Goal: Use online tool/utility: Use online tool/utility

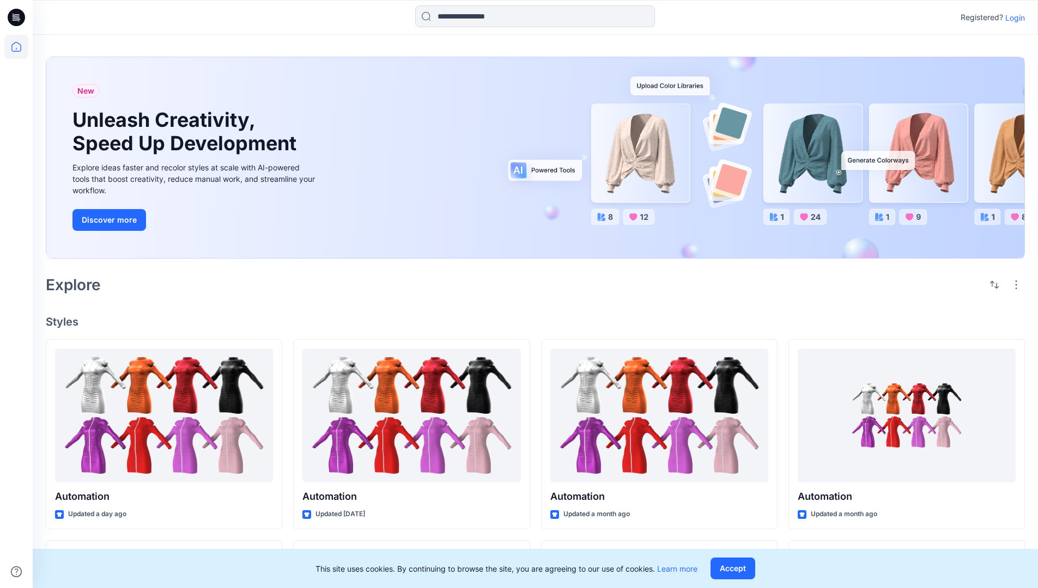
click at [1012, 17] on p "Login" at bounding box center [1015, 17] width 20 height 11
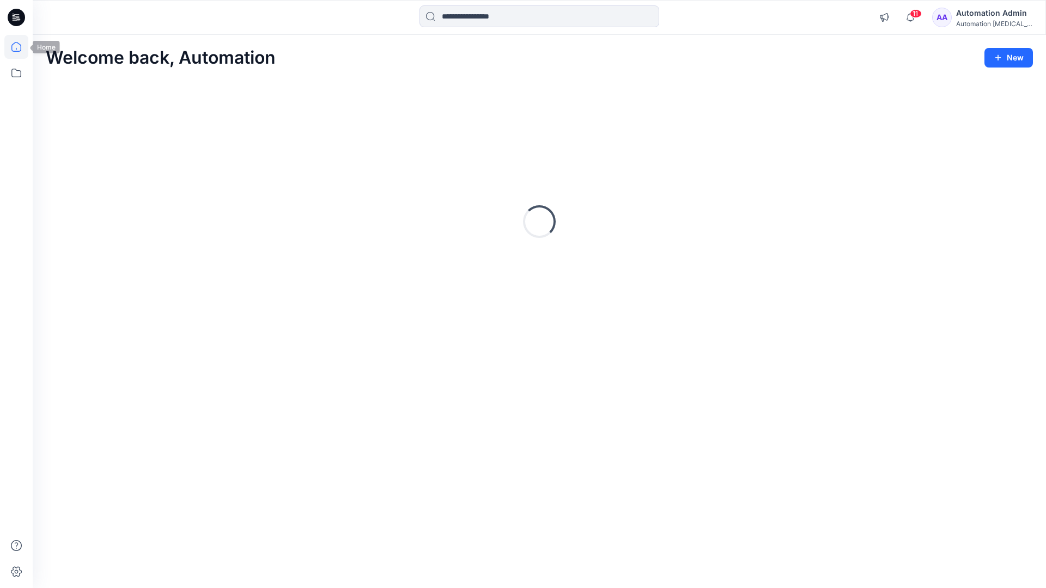
click at [21, 47] on icon at bounding box center [16, 47] width 10 height 10
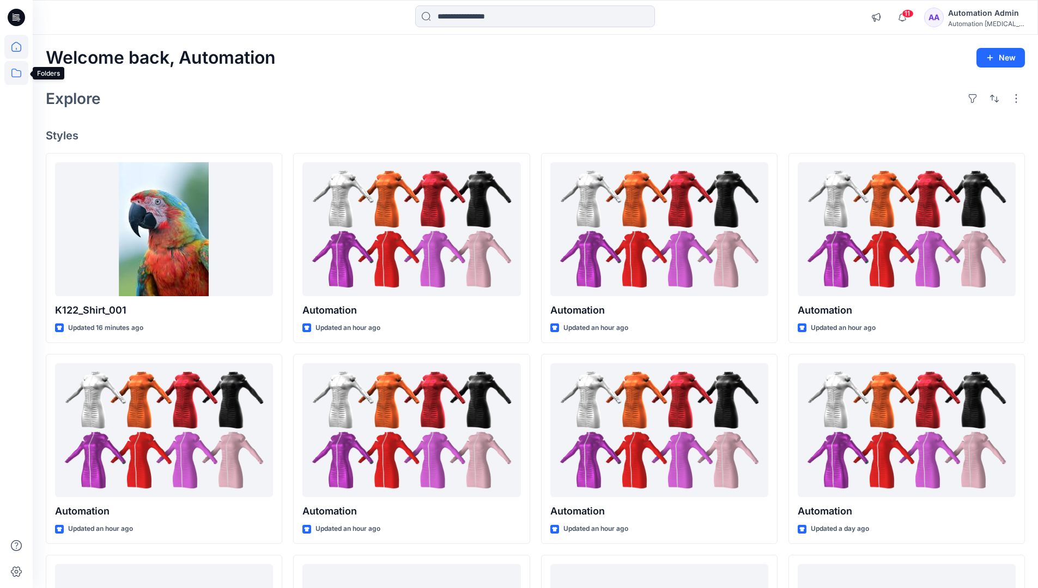
click at [15, 75] on icon at bounding box center [16, 73] width 24 height 24
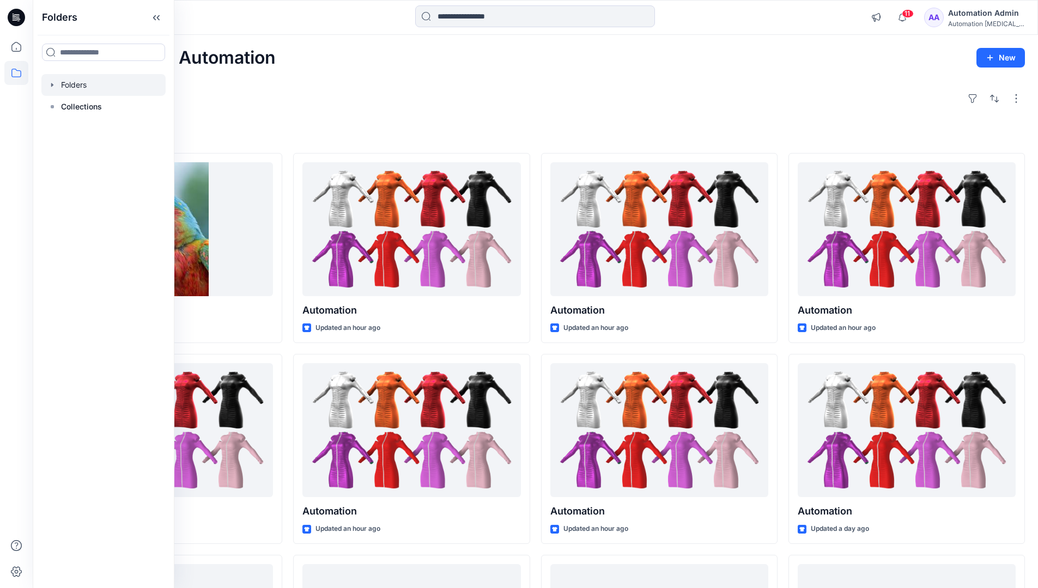
click at [123, 84] on div at bounding box center [103, 85] width 124 height 22
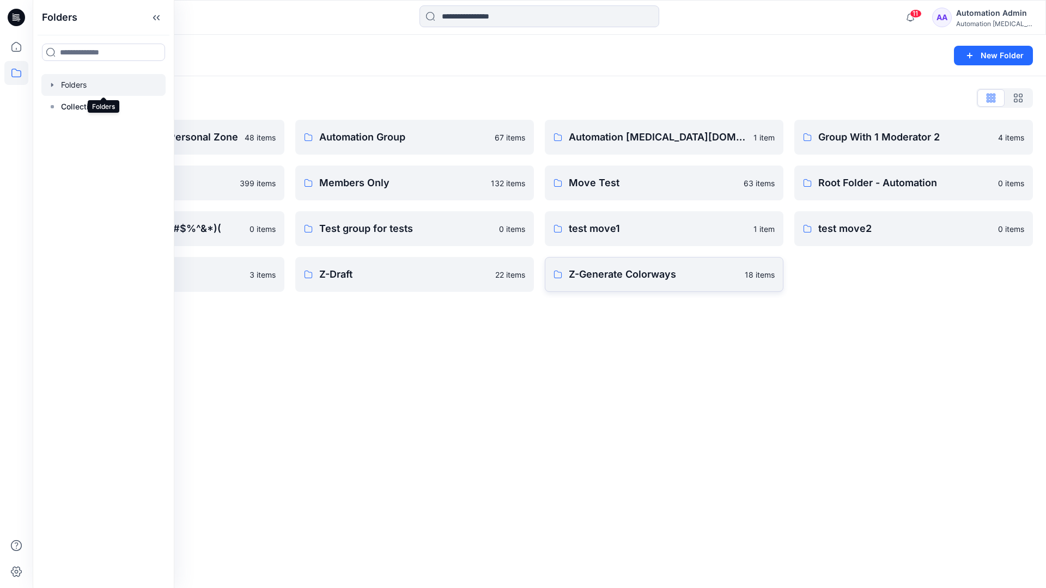
click at [670, 280] on p "Z-Generate Colorways" at bounding box center [653, 274] width 169 height 15
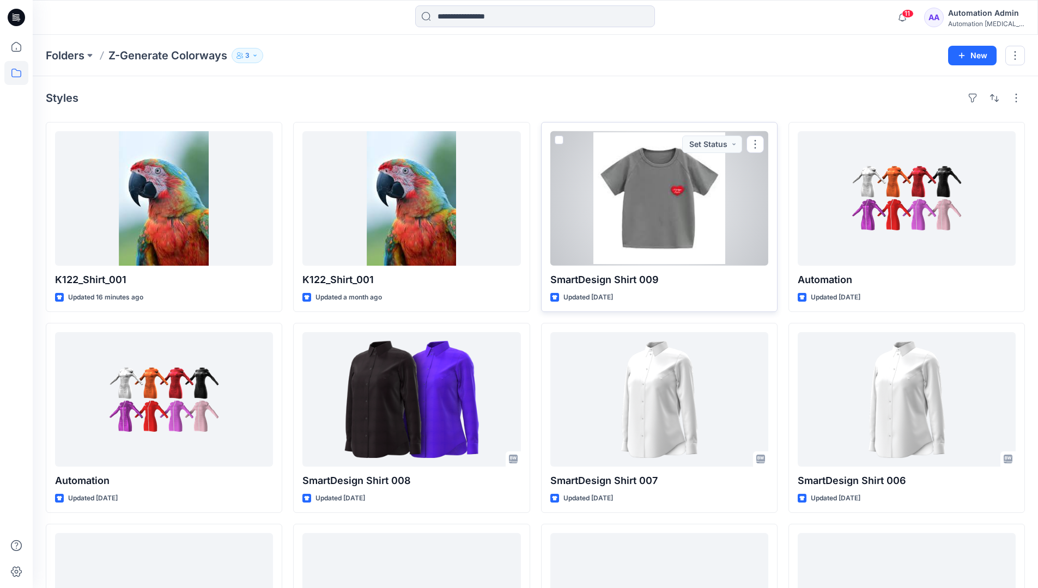
click at [559, 140] on span at bounding box center [559, 140] width 9 height 9
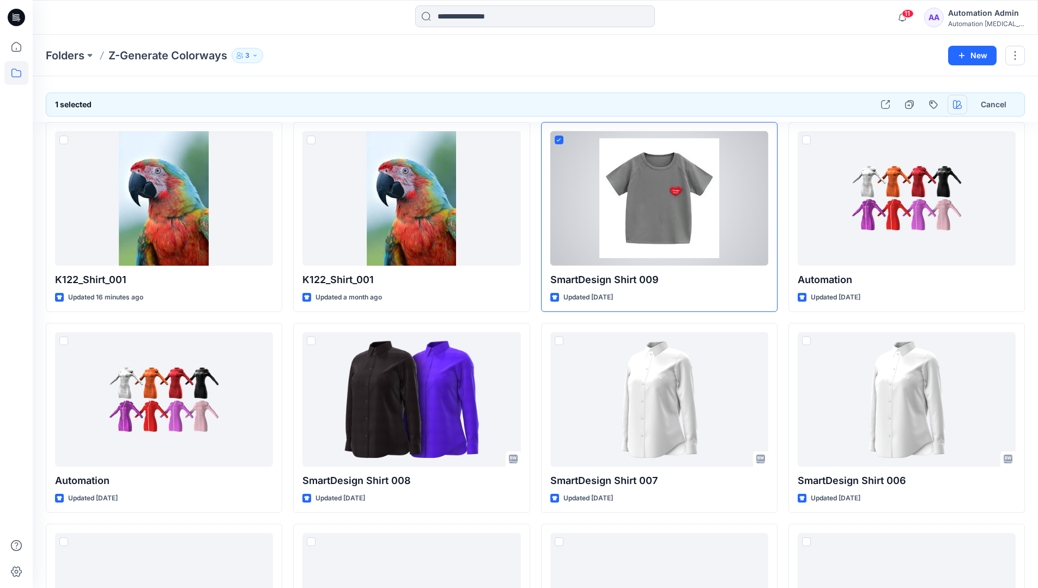
click at [957, 102] on icon "button" at bounding box center [957, 104] width 9 height 9
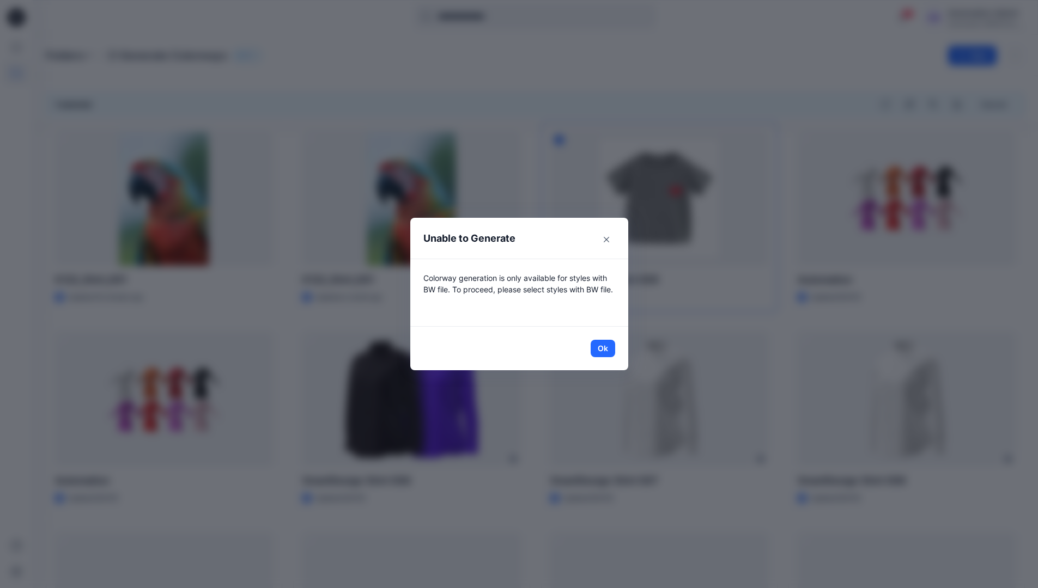
click at [550, 240] on header "Unable to Generate" at bounding box center [519, 238] width 218 height 41
click at [607, 348] on button "Ok" at bounding box center [603, 348] width 25 height 17
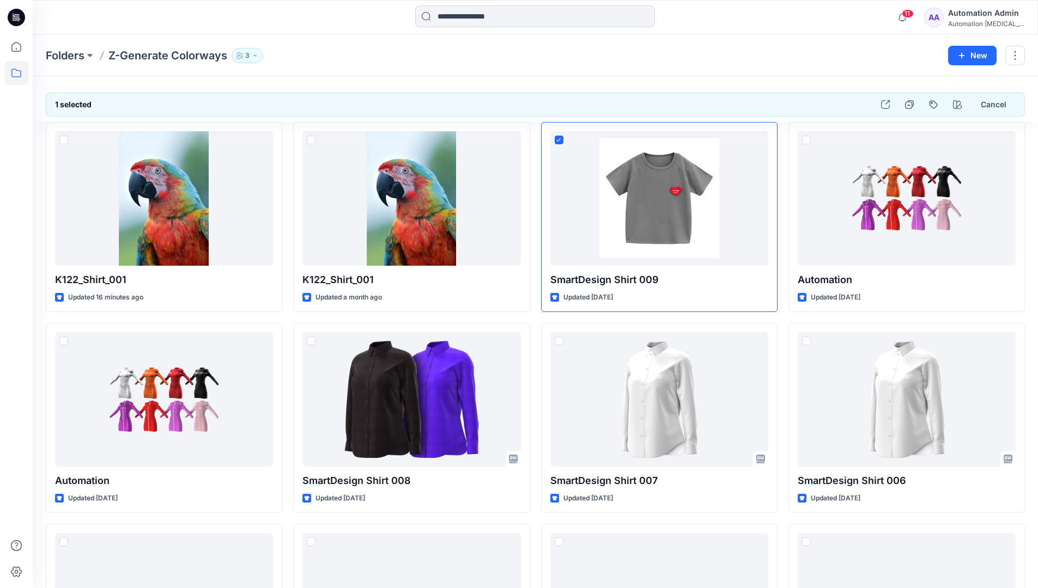
click at [998, 20] on div "Automation testim..." at bounding box center [986, 24] width 76 height 8
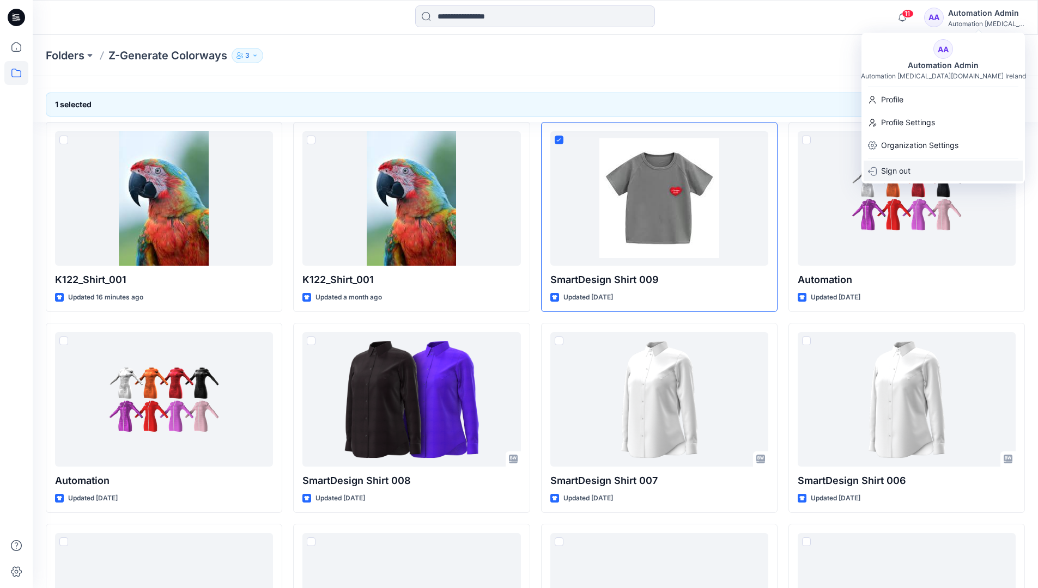
click at [937, 172] on div "Sign out" at bounding box center [943, 171] width 159 height 21
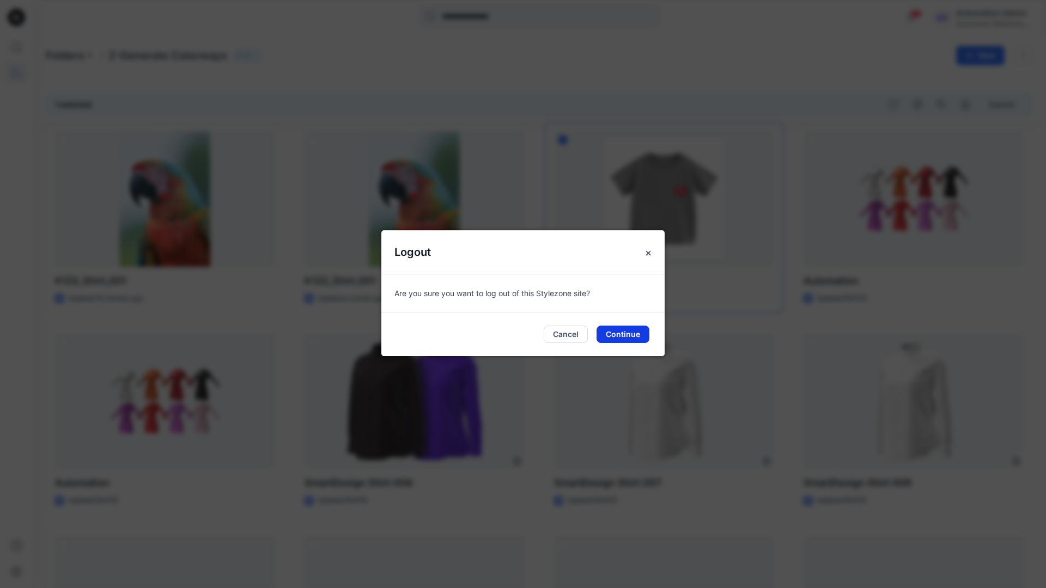
click at [628, 334] on button "Continue" at bounding box center [623, 334] width 53 height 17
